Goal: Check status: Check status

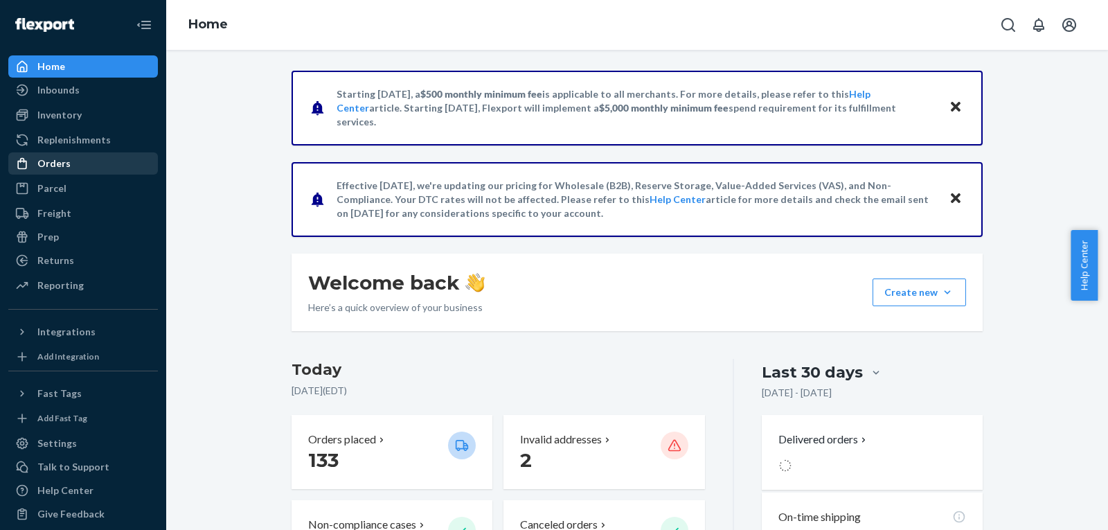
drag, startPoint x: 80, startPoint y: 168, endPoint x: 114, endPoint y: 154, distance: 36.4
click at [80, 168] on div "Orders" at bounding box center [83, 163] width 147 height 19
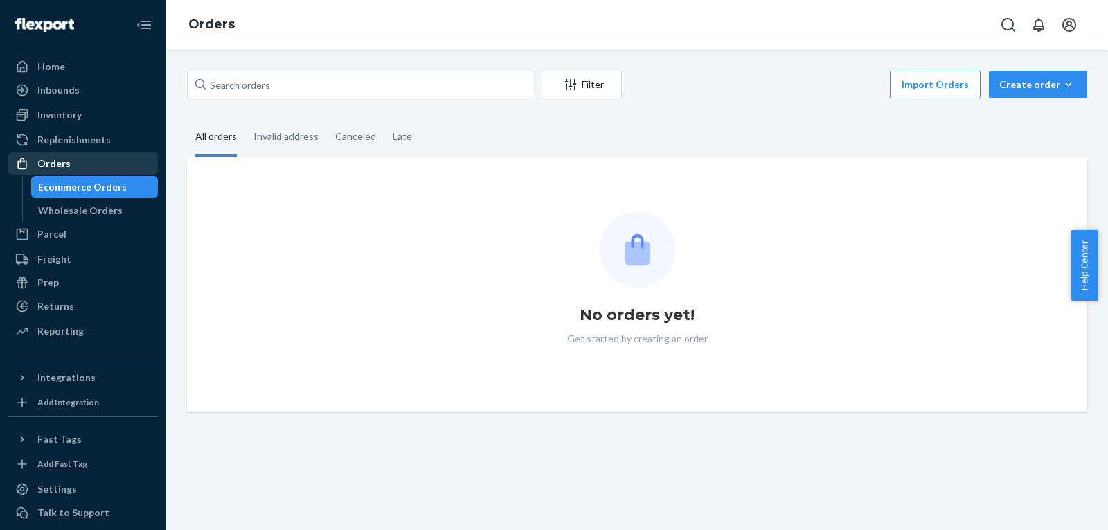
click at [340, 98] on div "Filter Import Orders Create order Ecommerce order Removal order" at bounding box center [637, 86] width 900 height 31
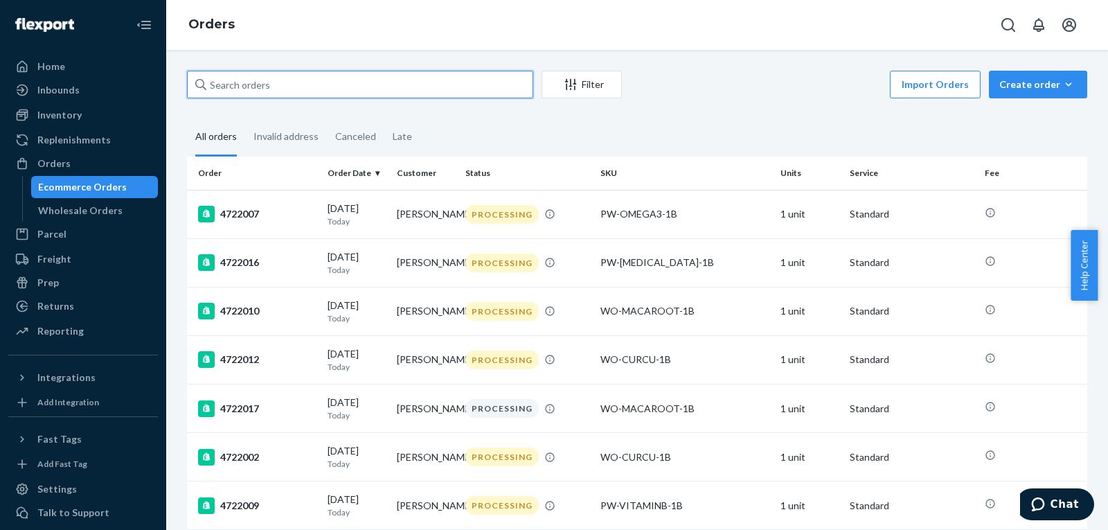
click at [342, 92] on input "text" at bounding box center [360, 85] width 346 height 28
paste input "[PERSON_NAME]"
type input "[PERSON_NAME]"
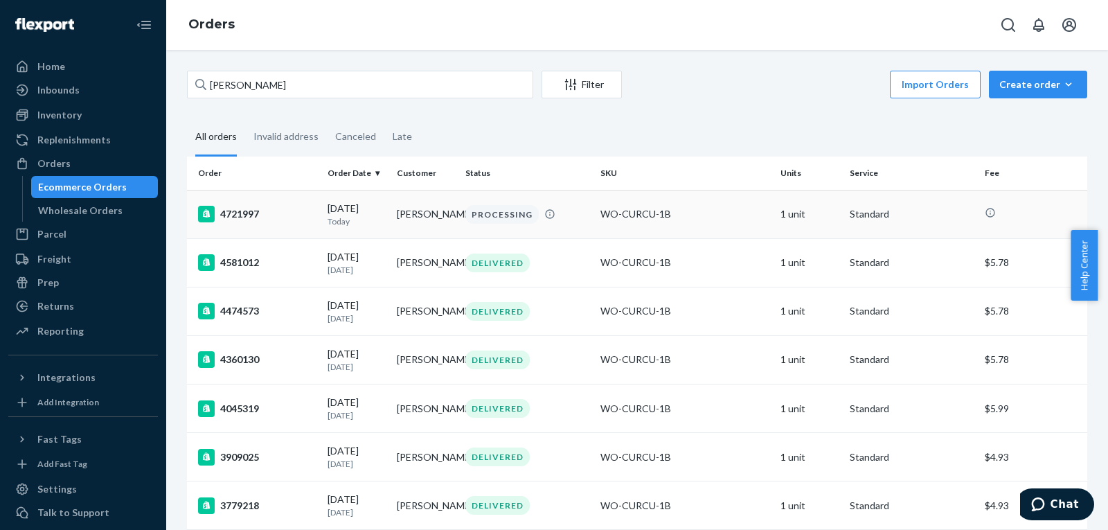
click at [494, 210] on div "PROCESSING" at bounding box center [501, 214] width 73 height 19
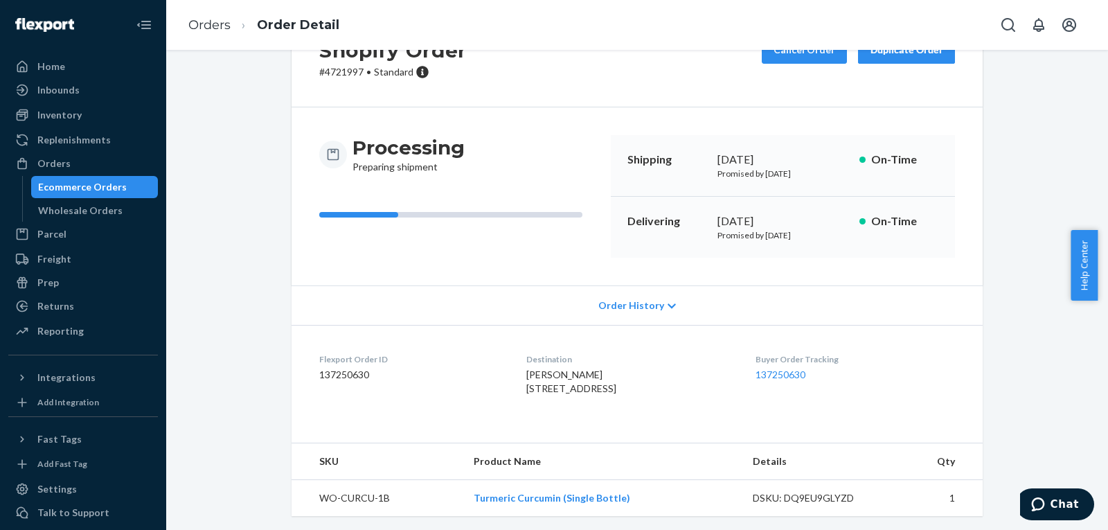
scroll to position [93, 0]
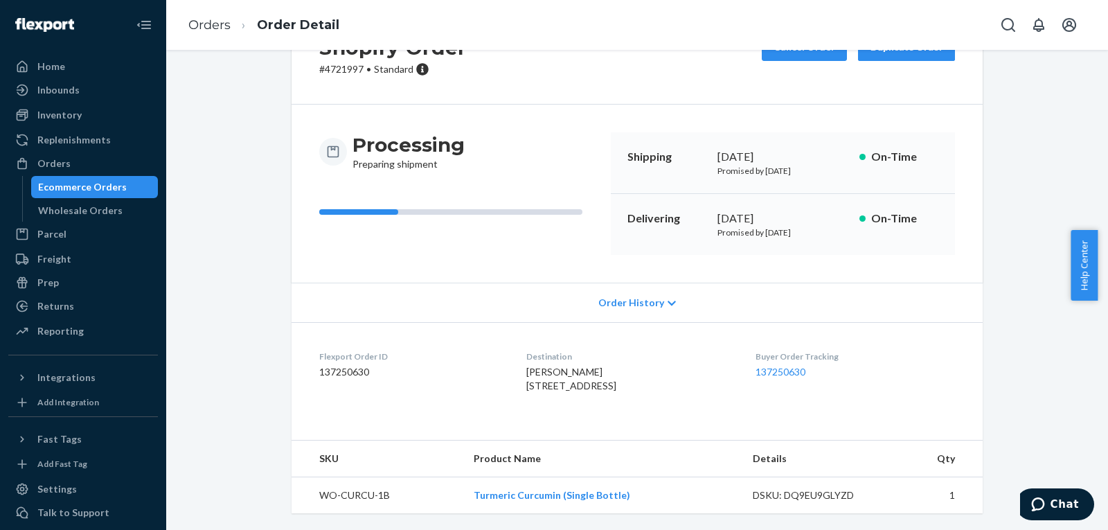
click at [784, 350] on div "Buyer Order Tracking 137250630" at bounding box center [854, 374] width 199 height 48
click at [246, 195] on div "Shopify Order # 4721997 • Standard Cancel Order Duplicate Order Processing Prep…" at bounding box center [637, 268] width 921 height 524
